Goal: Obtain resource: Obtain resource

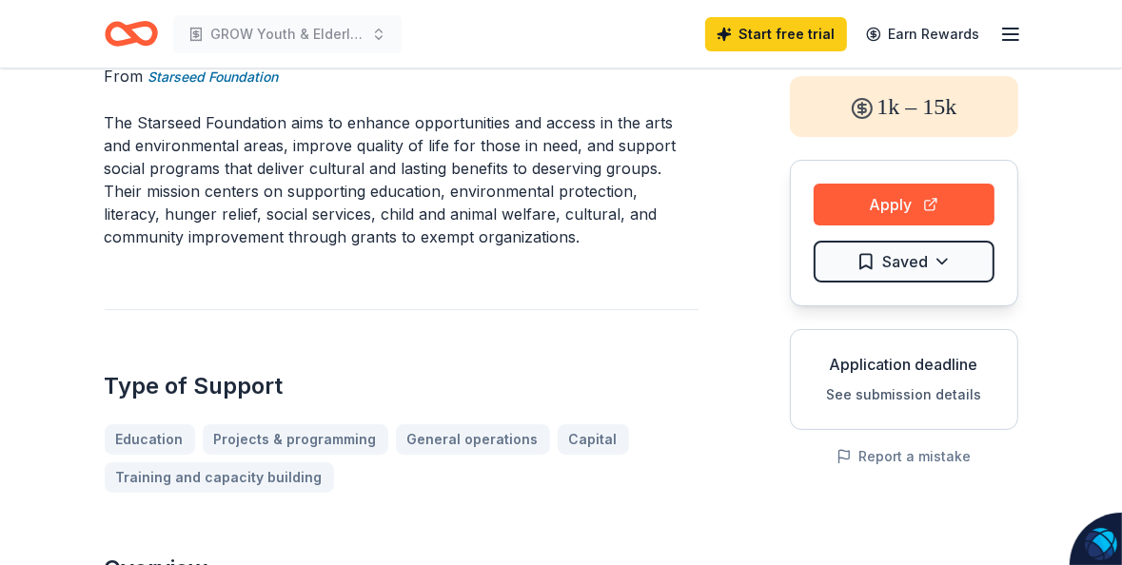
scroll to position [164, 0]
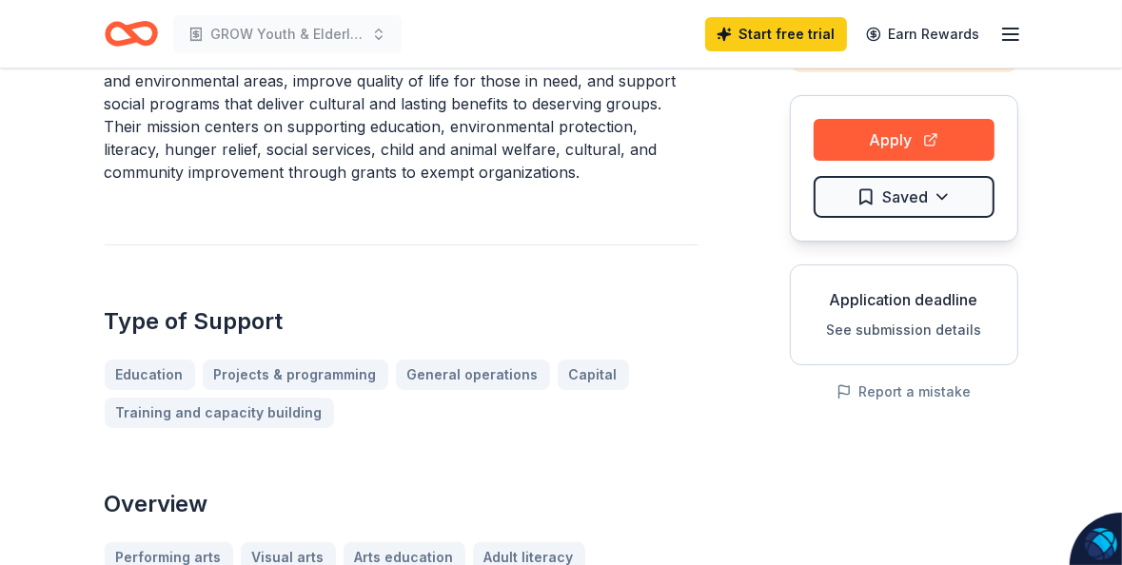
drag, startPoint x: 1120, startPoint y: 92, endPoint x: 1129, endPoint y: 68, distance: 25.6
click at [1121, 68] on html "GROW Youth & Elderly Development Program Start free trial Earn Rewards Starseed…" at bounding box center [561, 118] width 1122 height 565
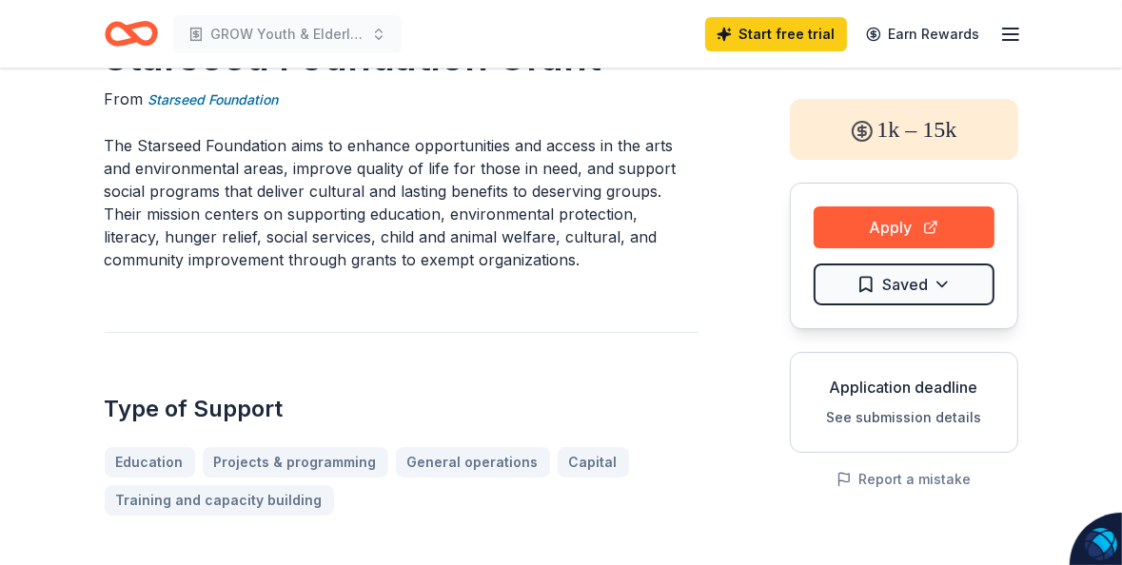
scroll to position [0, 0]
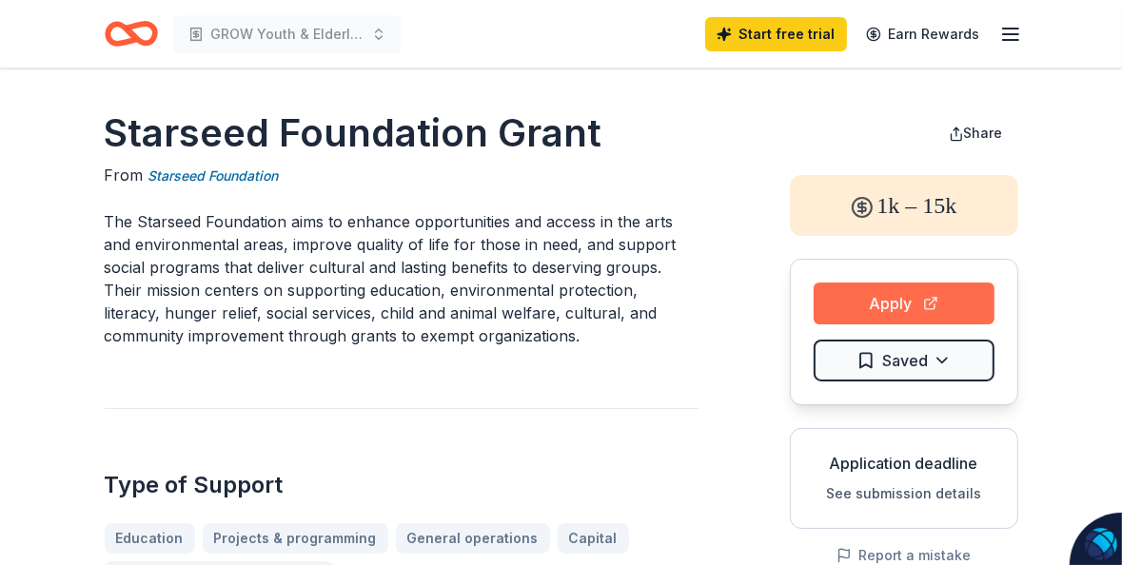
click at [915, 294] on button "Apply" at bounding box center [903, 304] width 181 height 42
